Goal: Task Accomplishment & Management: Manage account settings

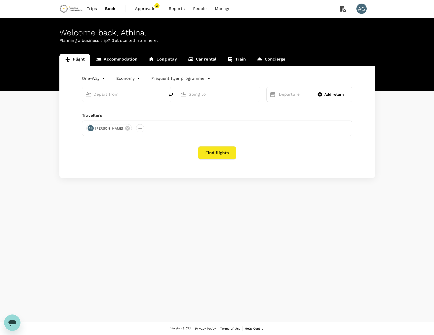
type input "premium-economy"
type input "Beijing Capital Intl ([GEOGRAPHIC_DATA])"
type input "Adelaide (ADL)"
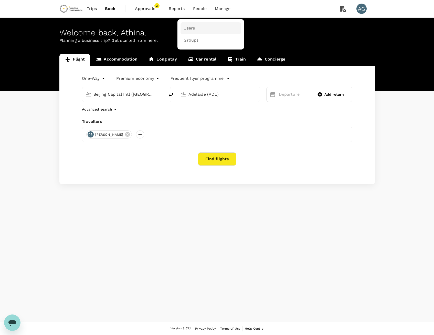
click at [194, 27] on link "Users" at bounding box center [211, 28] width 60 height 12
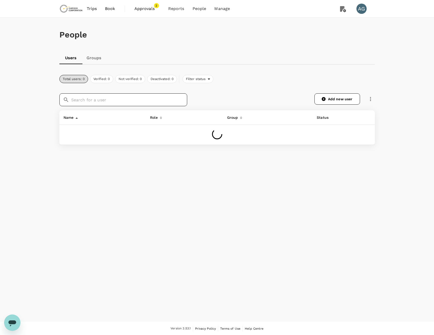
click at [92, 101] on input "text" at bounding box center [129, 99] width 116 height 13
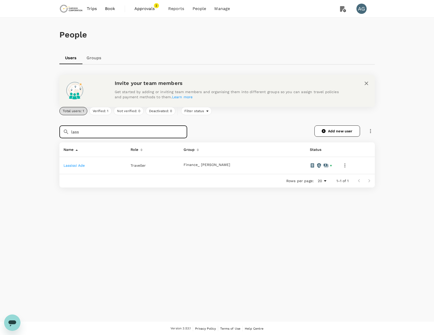
type input "lass"
click at [73, 165] on link "Lassissi Ade" at bounding box center [75, 165] width 22 height 4
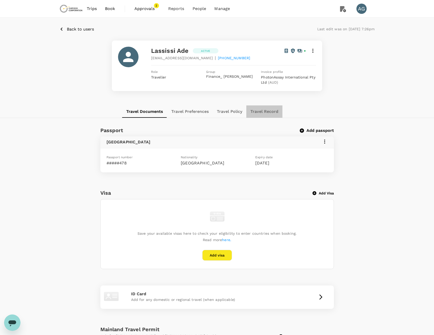
click at [267, 112] on button "Travel Record" at bounding box center [264, 111] width 36 height 12
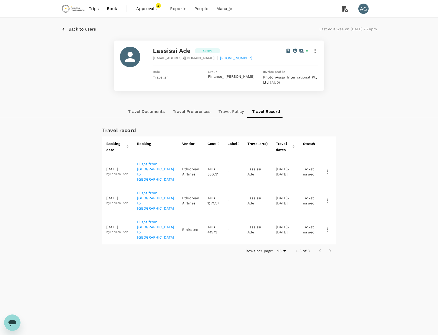
click at [280, 233] on body "Trips Book Approvals 2 Reports People Manage AG Back to users Last edit was on …" at bounding box center [219, 180] width 438 height 361
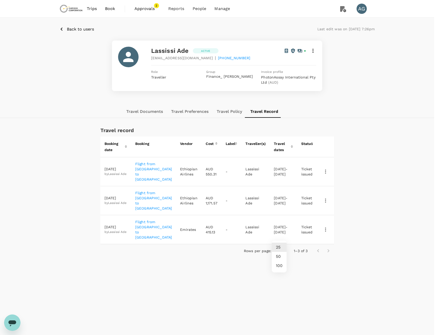
click at [277, 266] on li "100" at bounding box center [279, 265] width 15 height 9
type input "100"
